Goal: Task Accomplishment & Management: Use online tool/utility

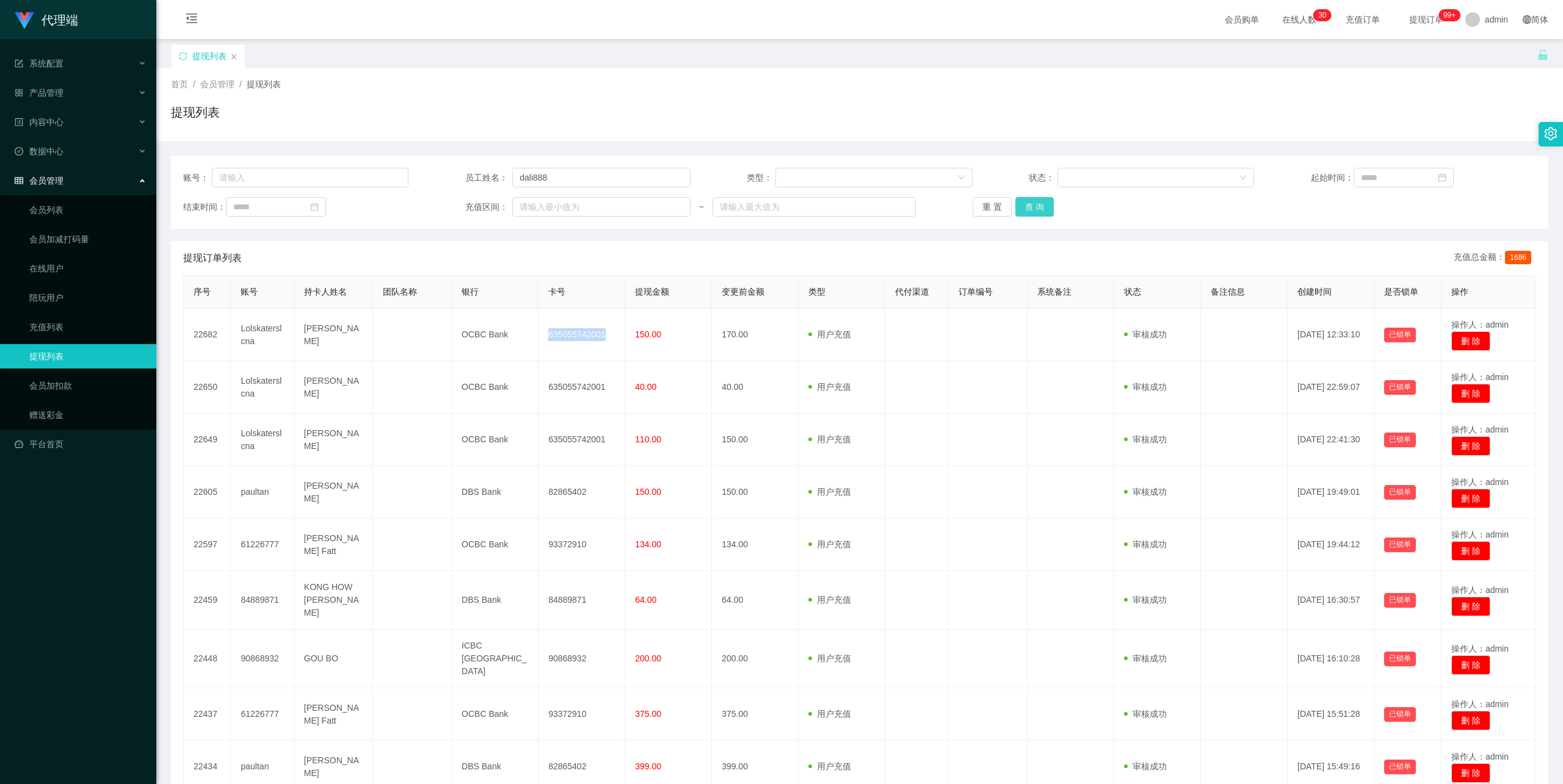
scroll to position [148, 0]
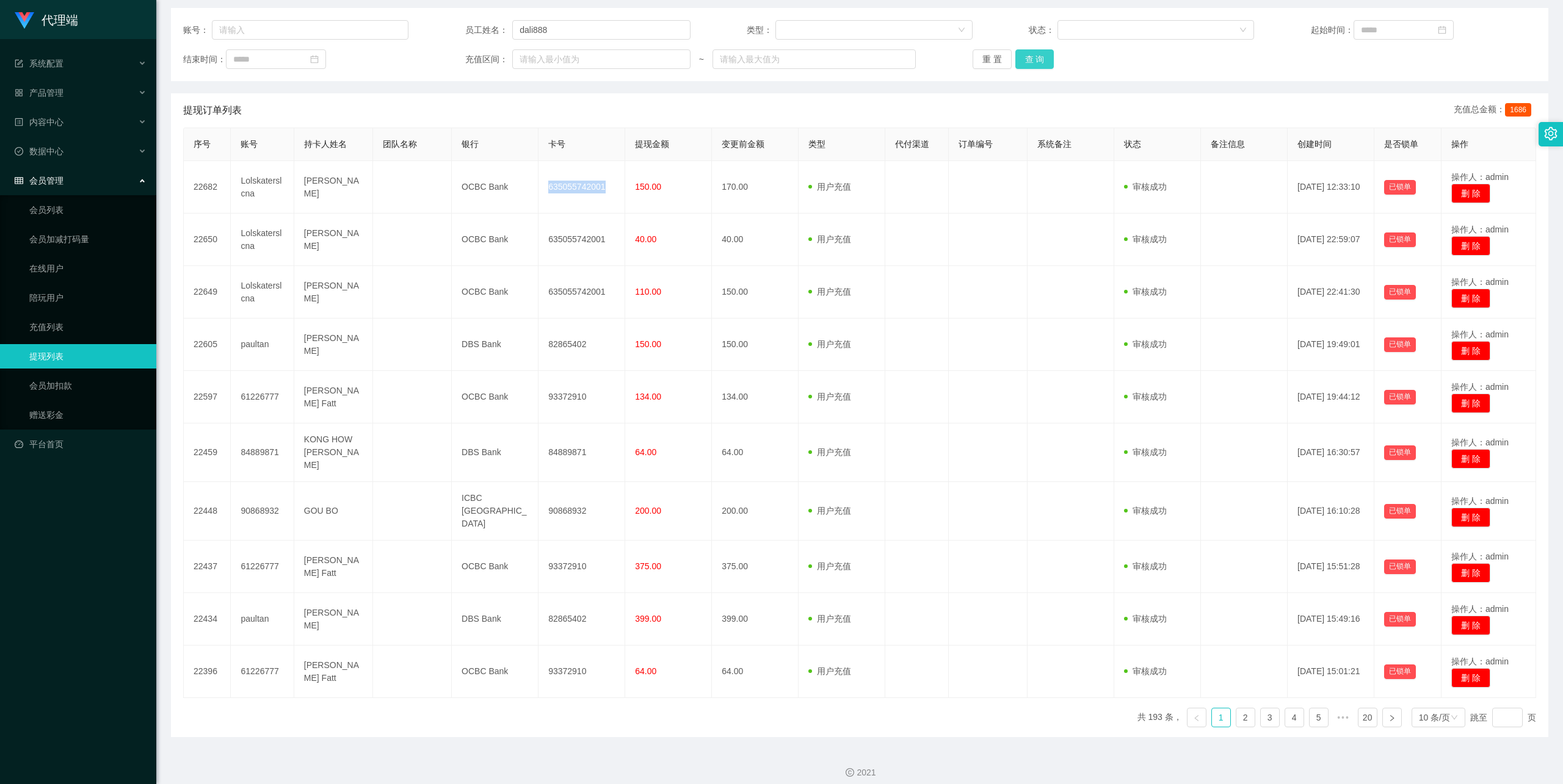
click at [1033, 59] on button "查 询" at bounding box center [1034, 59] width 39 height 20
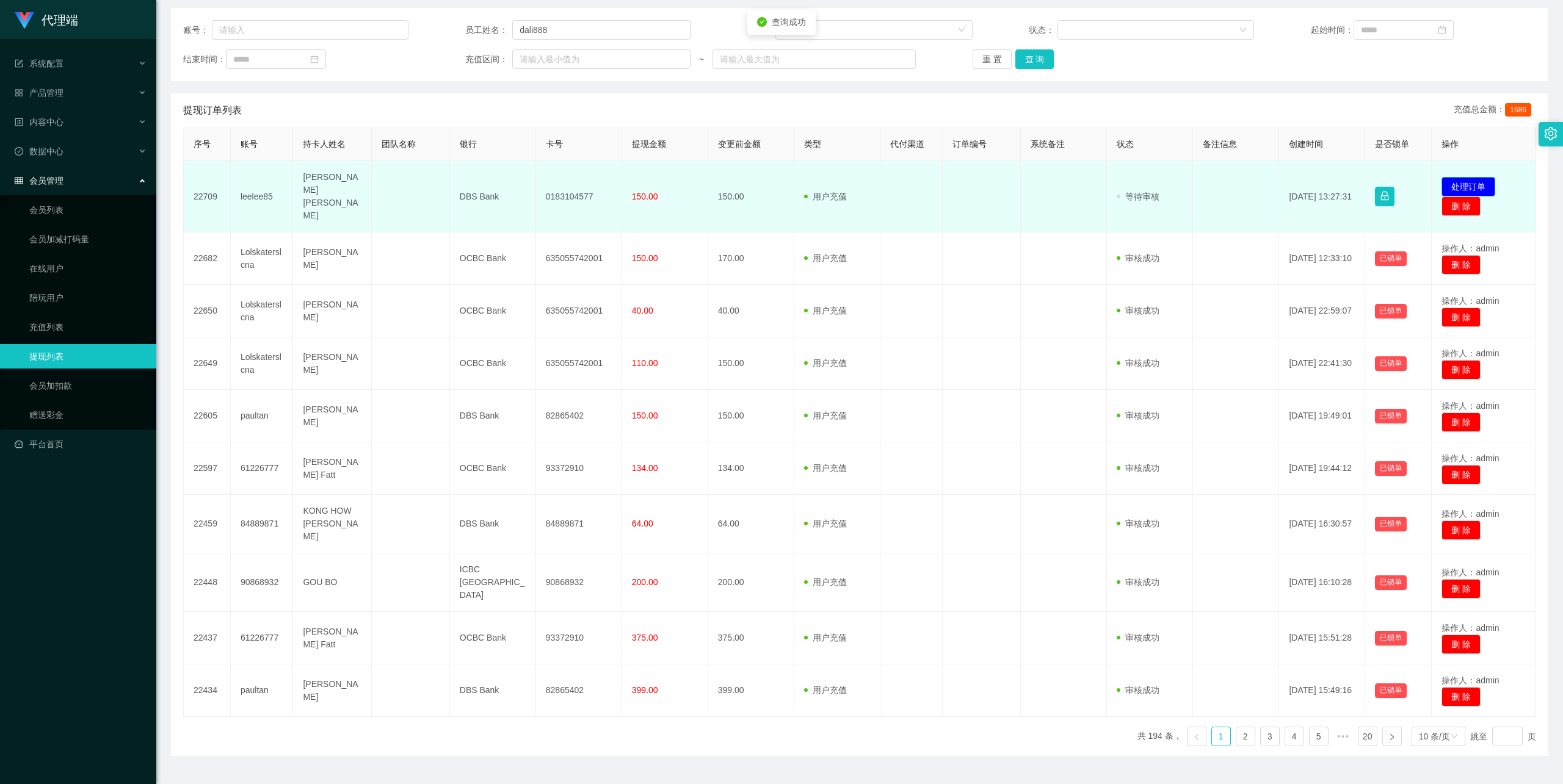
click at [1456, 184] on button "处理订单" at bounding box center [1468, 186] width 54 height 20
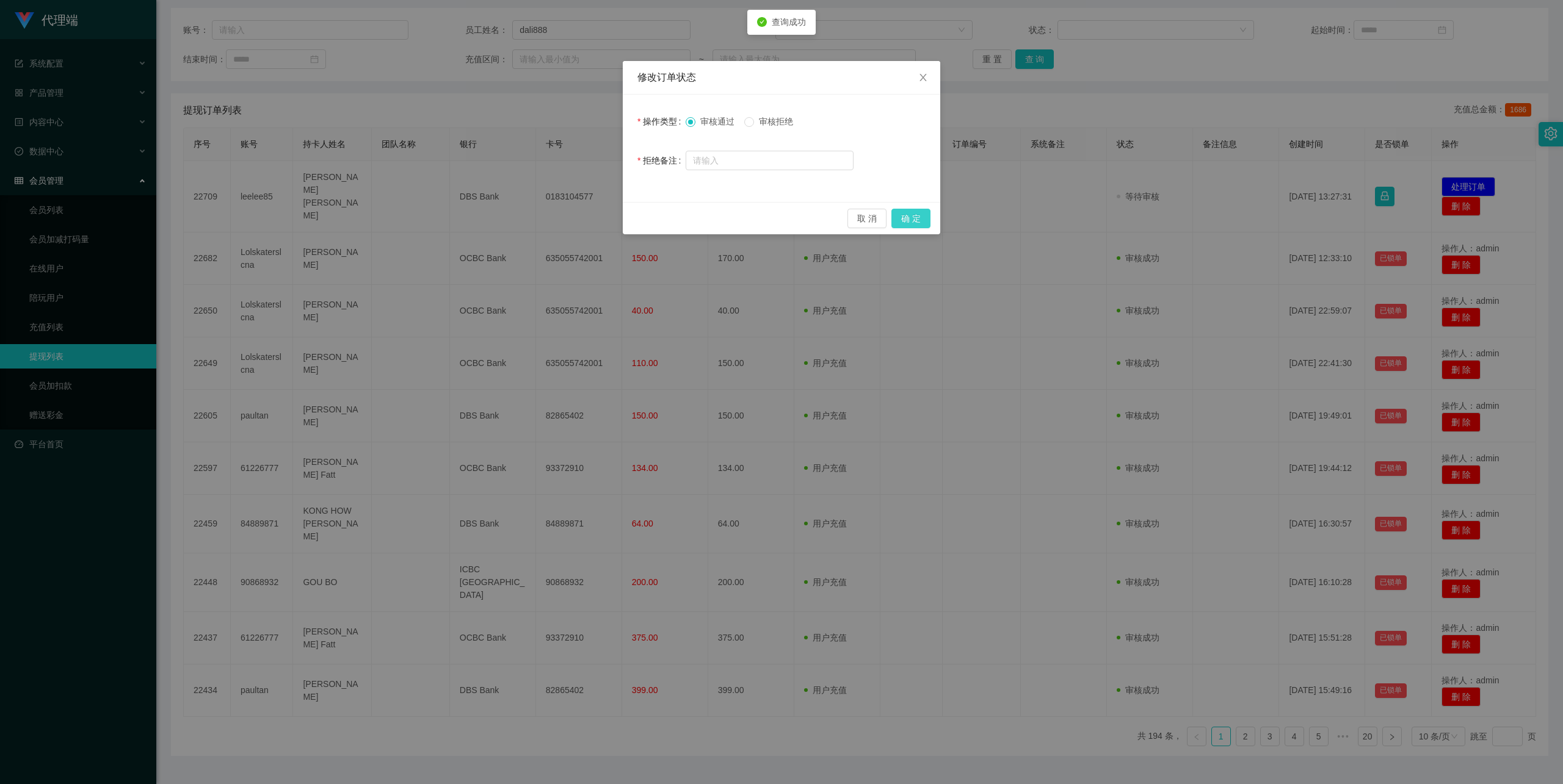
click at [916, 217] on button "确 定" at bounding box center [911, 218] width 39 height 20
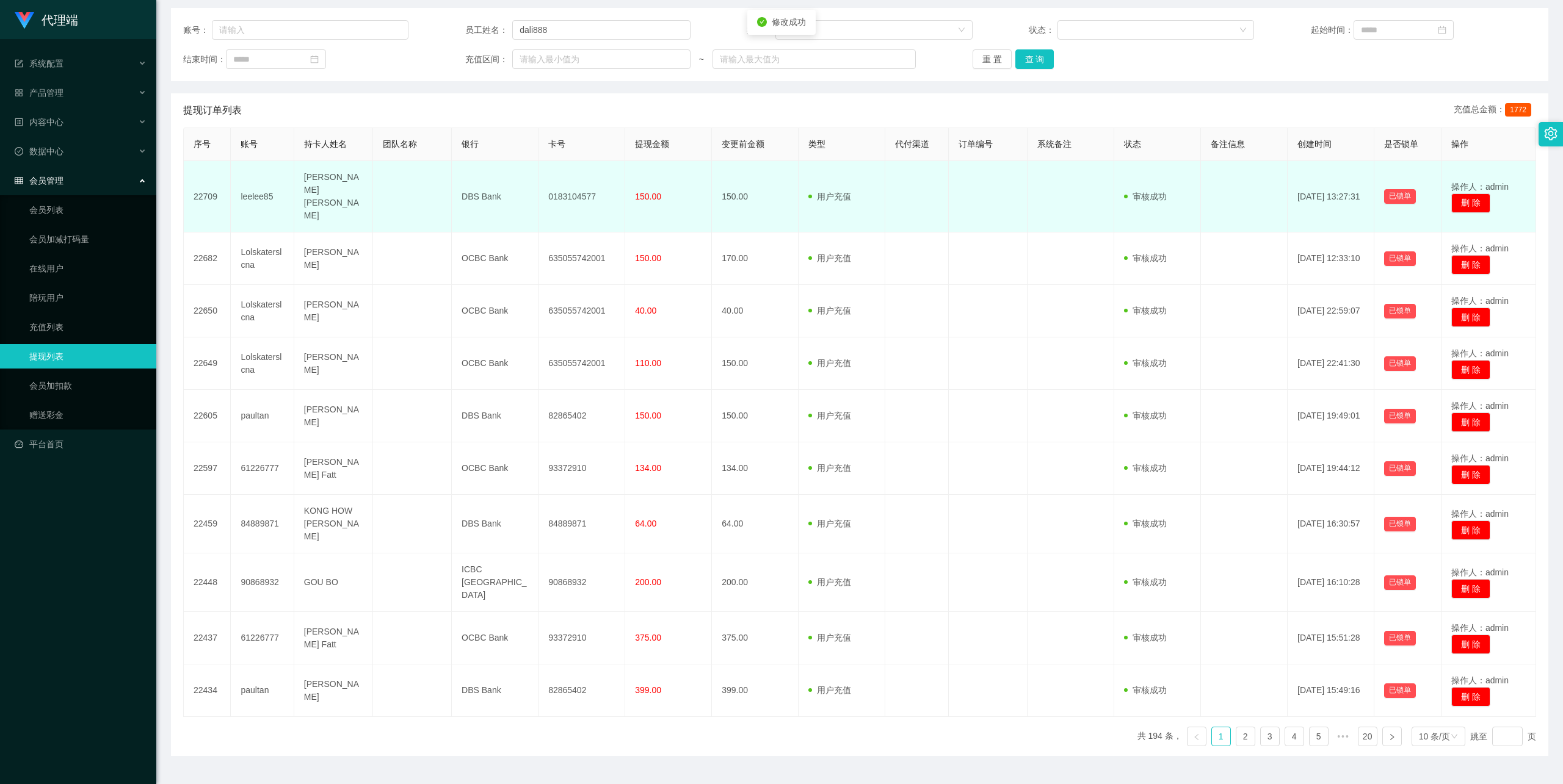
click at [556, 182] on td "0183104577" at bounding box center [581, 197] width 86 height 72
click at [556, 181] on td "0183104577" at bounding box center [581, 197] width 86 height 72
copy td "0183104577"
click at [485, 189] on td "DBS Bank" at bounding box center [494, 197] width 86 height 72
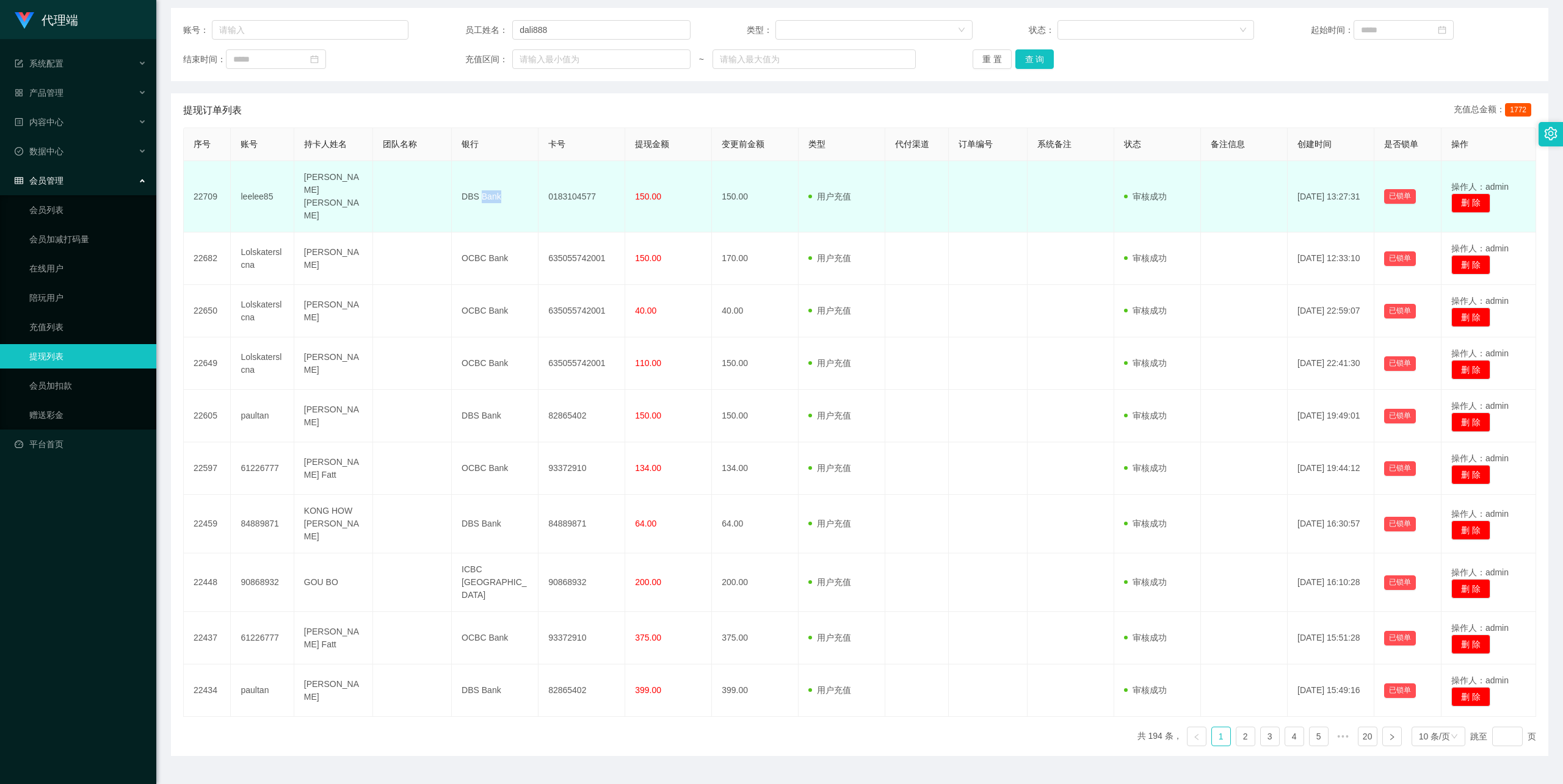
copy td "Bank"
click at [485, 189] on td "DBS Bank" at bounding box center [494, 197] width 86 height 72
copy td "DBS Bank"
